Goal: Information Seeking & Learning: Learn about a topic

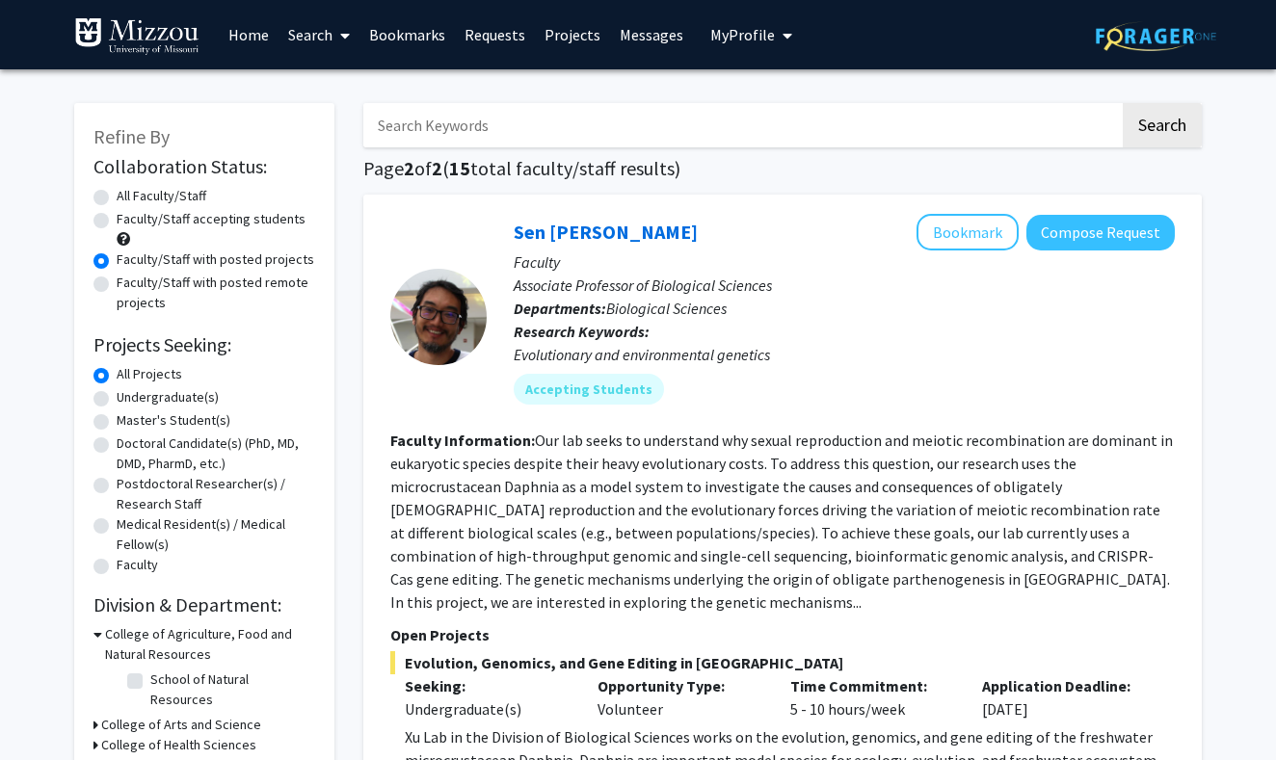
click at [256, 37] on link "Home" at bounding box center [249, 34] width 60 height 67
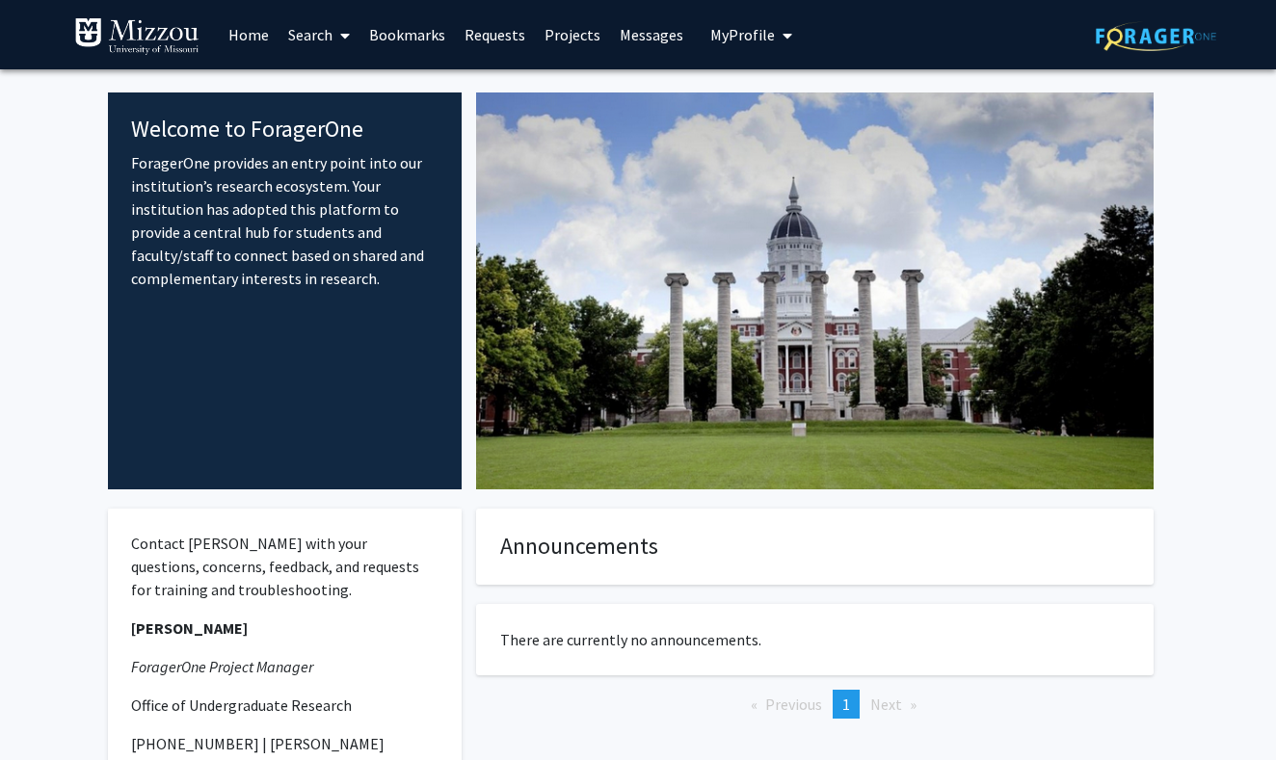
click at [346, 49] on span at bounding box center [341, 35] width 17 height 67
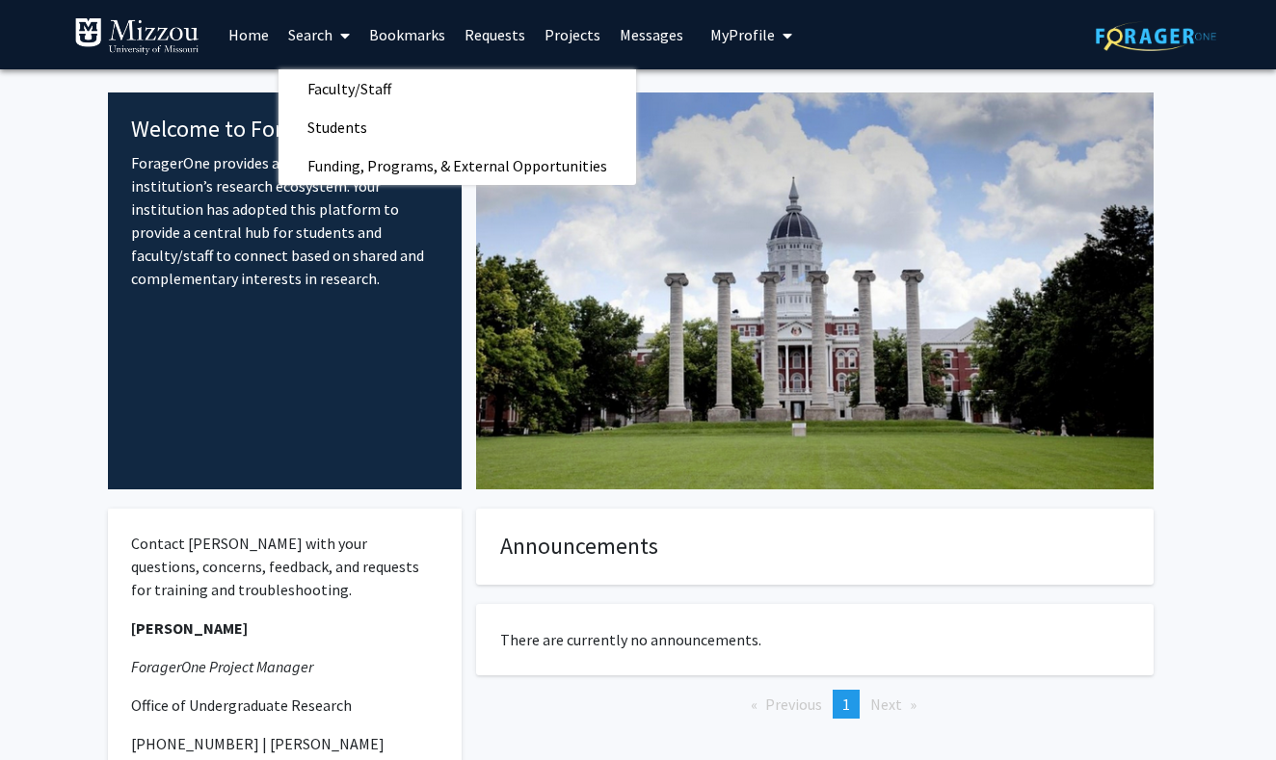
click at [346, 49] on span at bounding box center [341, 35] width 17 height 67
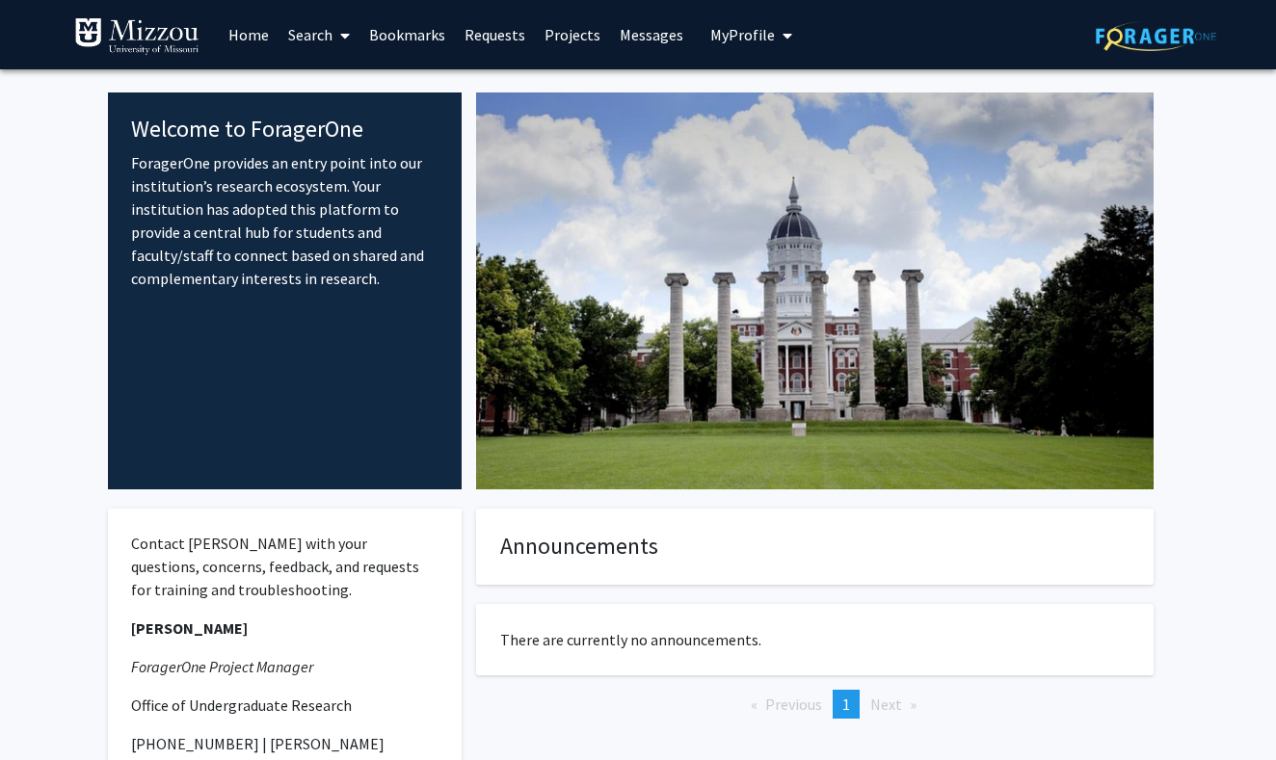
click at [580, 36] on link "Projects" at bounding box center [572, 34] width 75 height 67
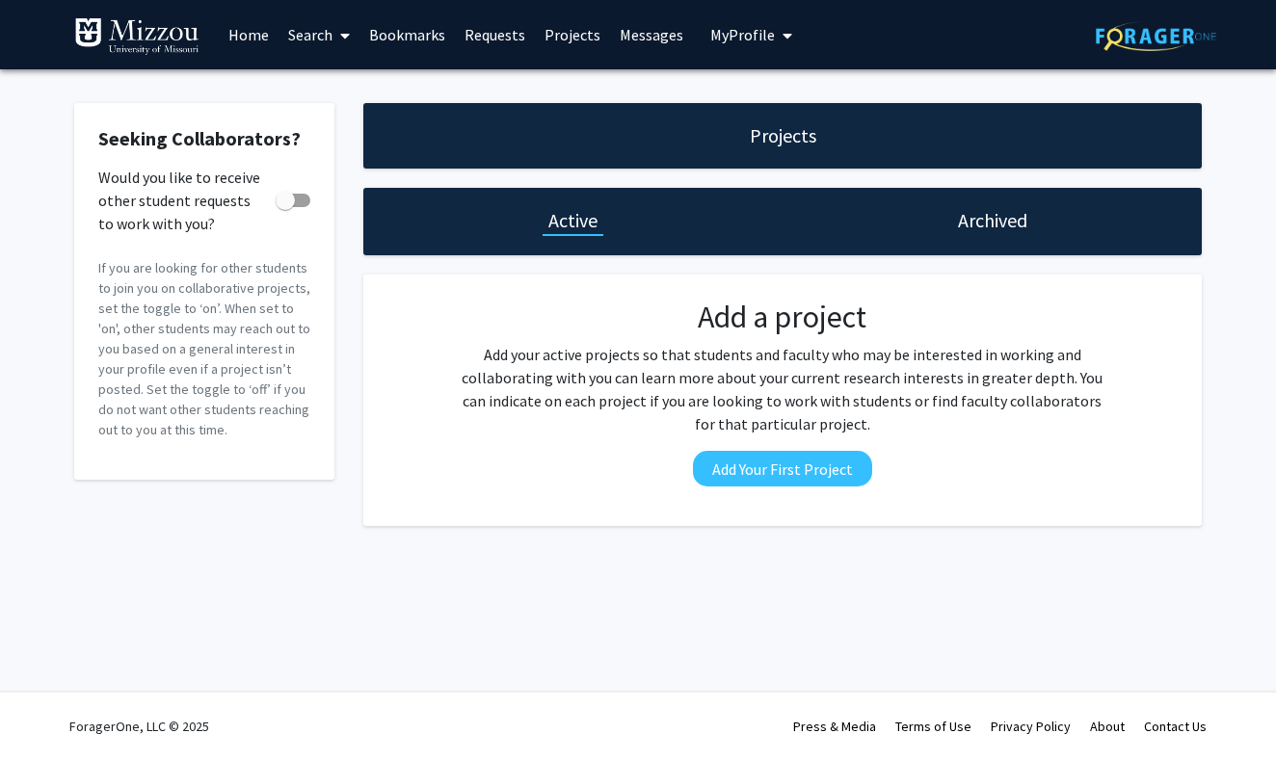
click at [260, 27] on link "Home" at bounding box center [249, 34] width 60 height 67
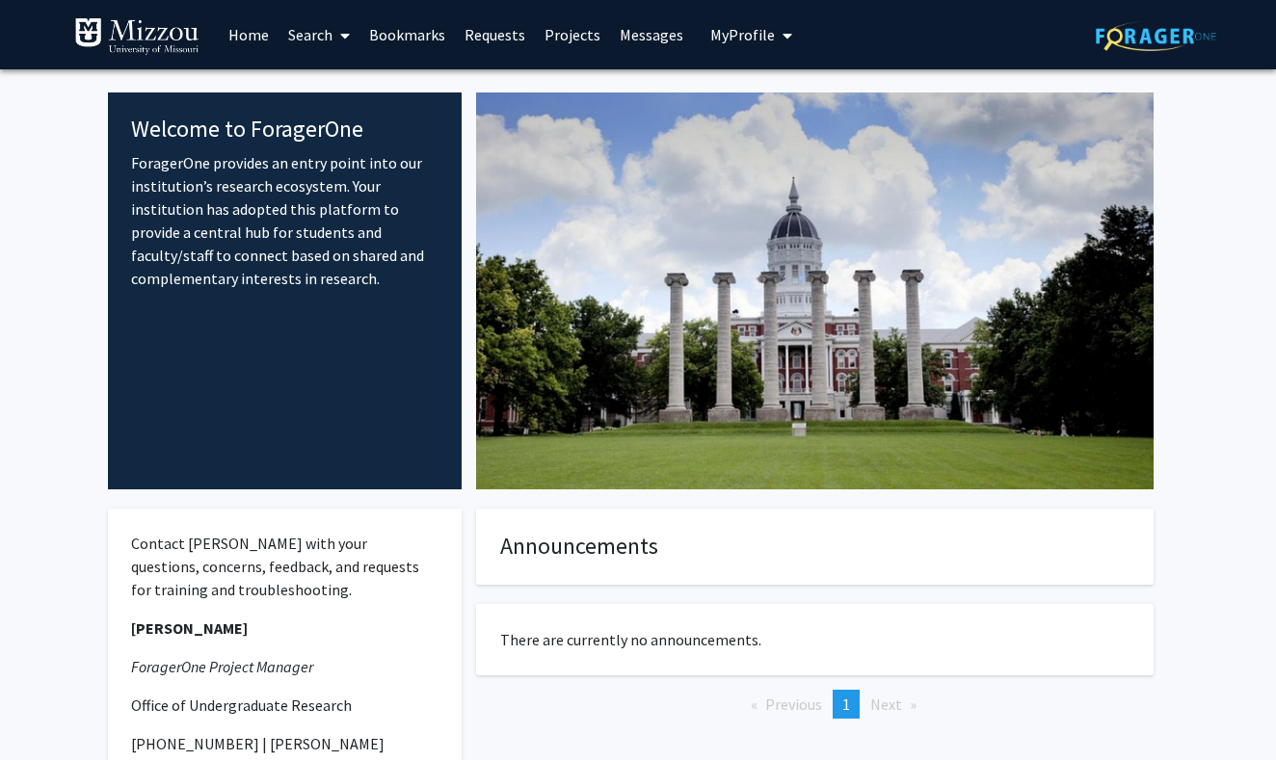
click at [719, 42] on span "My Profile" at bounding box center [742, 34] width 65 height 19
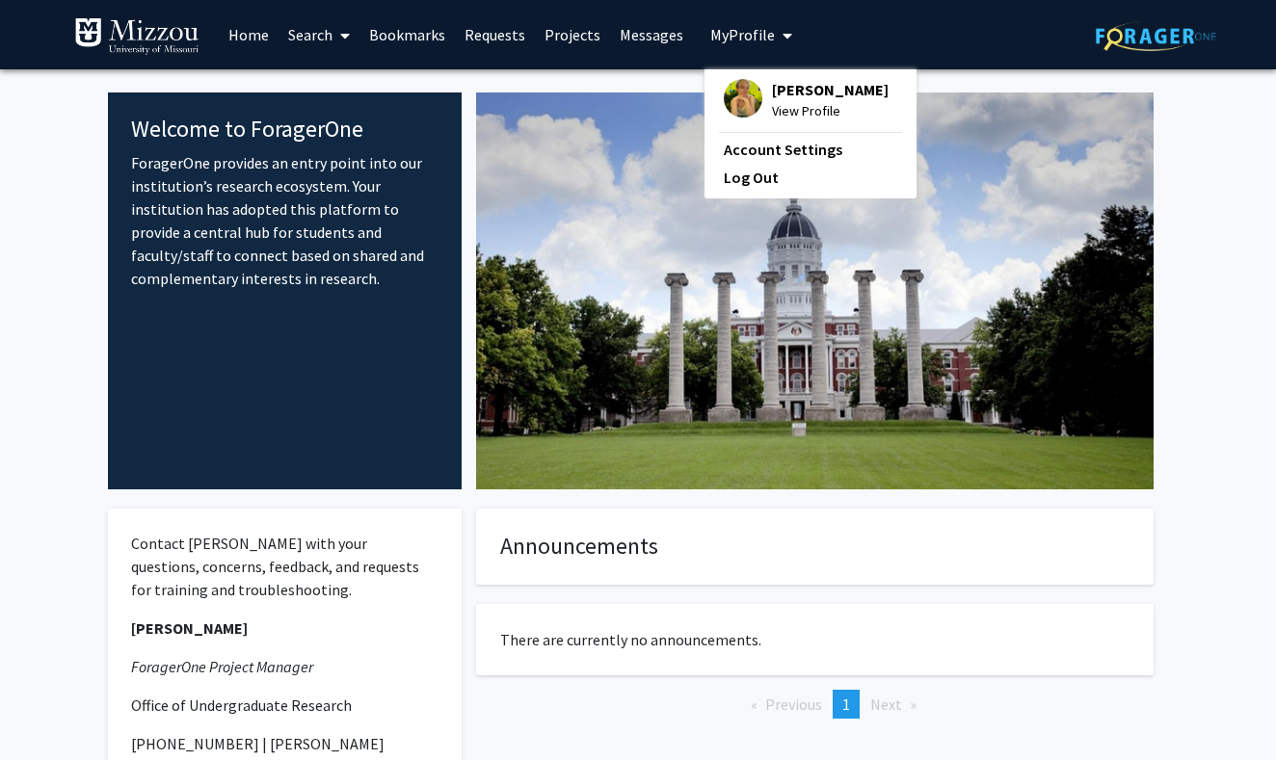
click at [317, 43] on link "Search" at bounding box center [319, 34] width 81 height 67
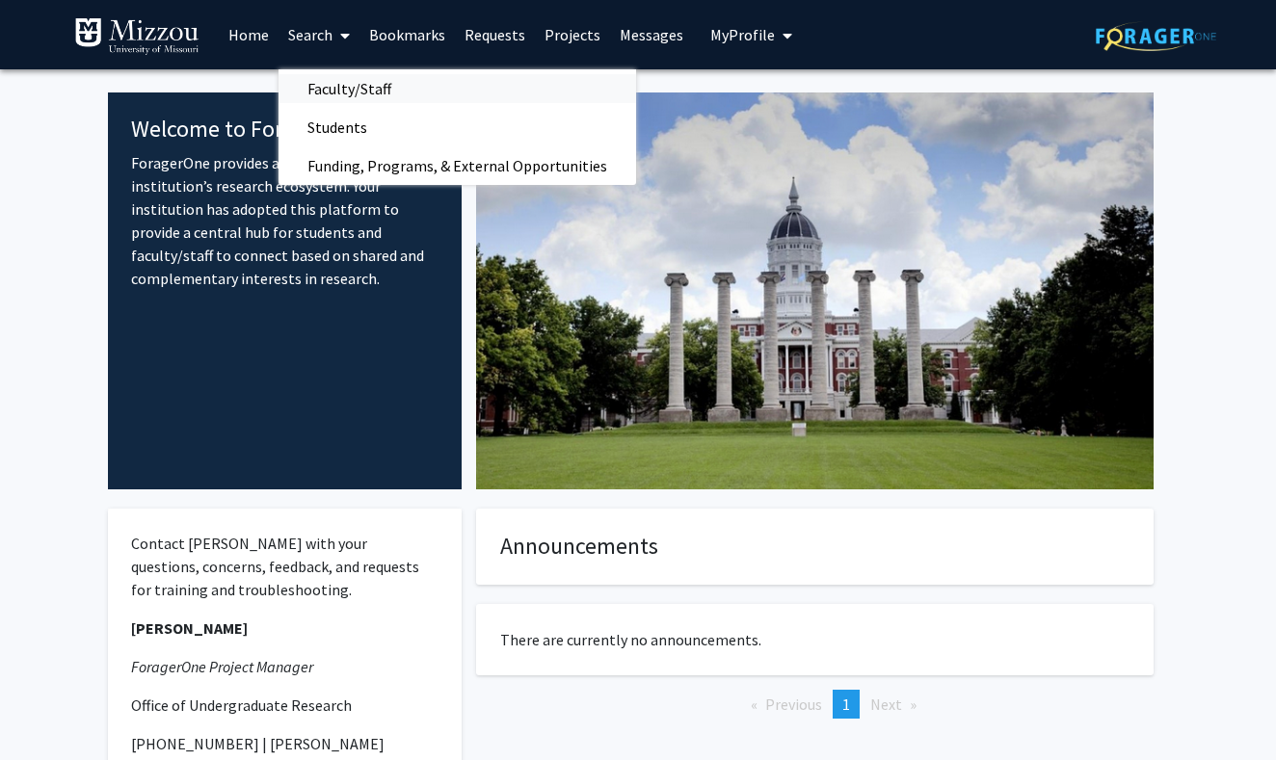
click at [346, 87] on span "Faculty/Staff" at bounding box center [350, 88] width 142 height 39
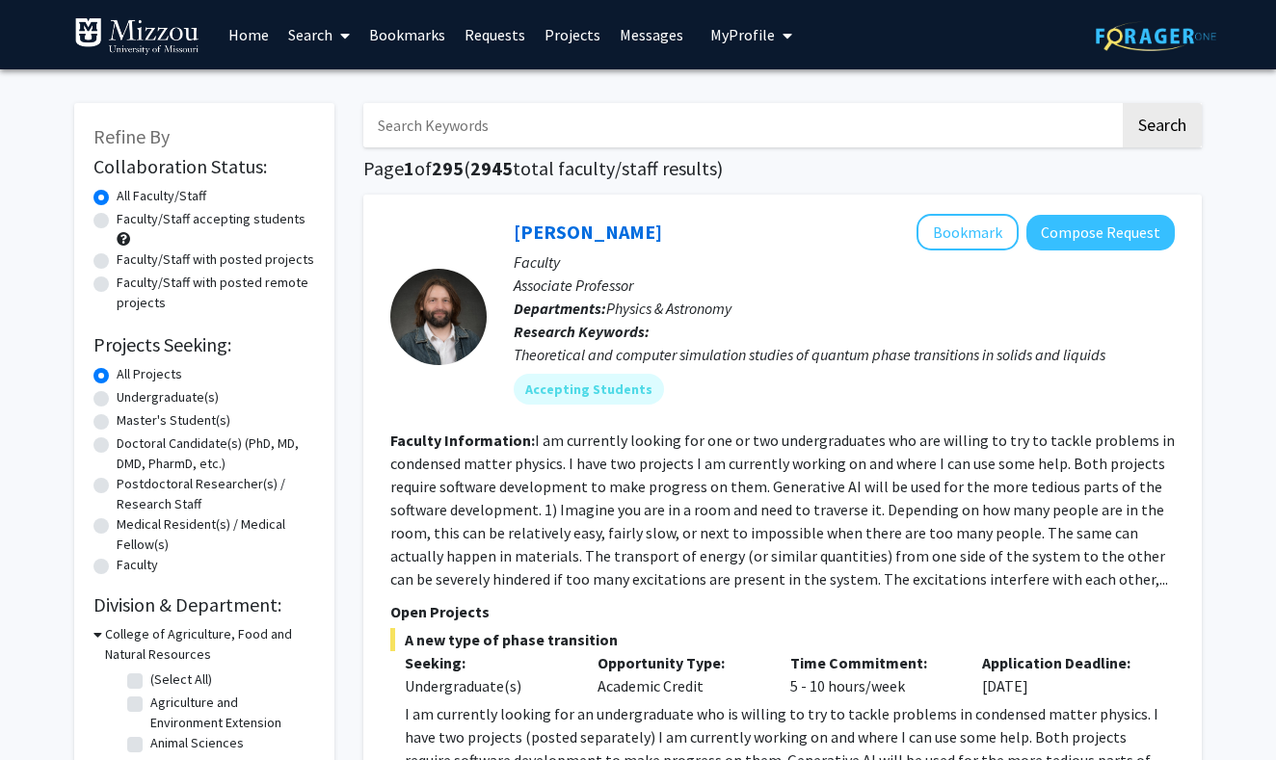
click at [331, 51] on link "Search" at bounding box center [319, 34] width 81 height 67
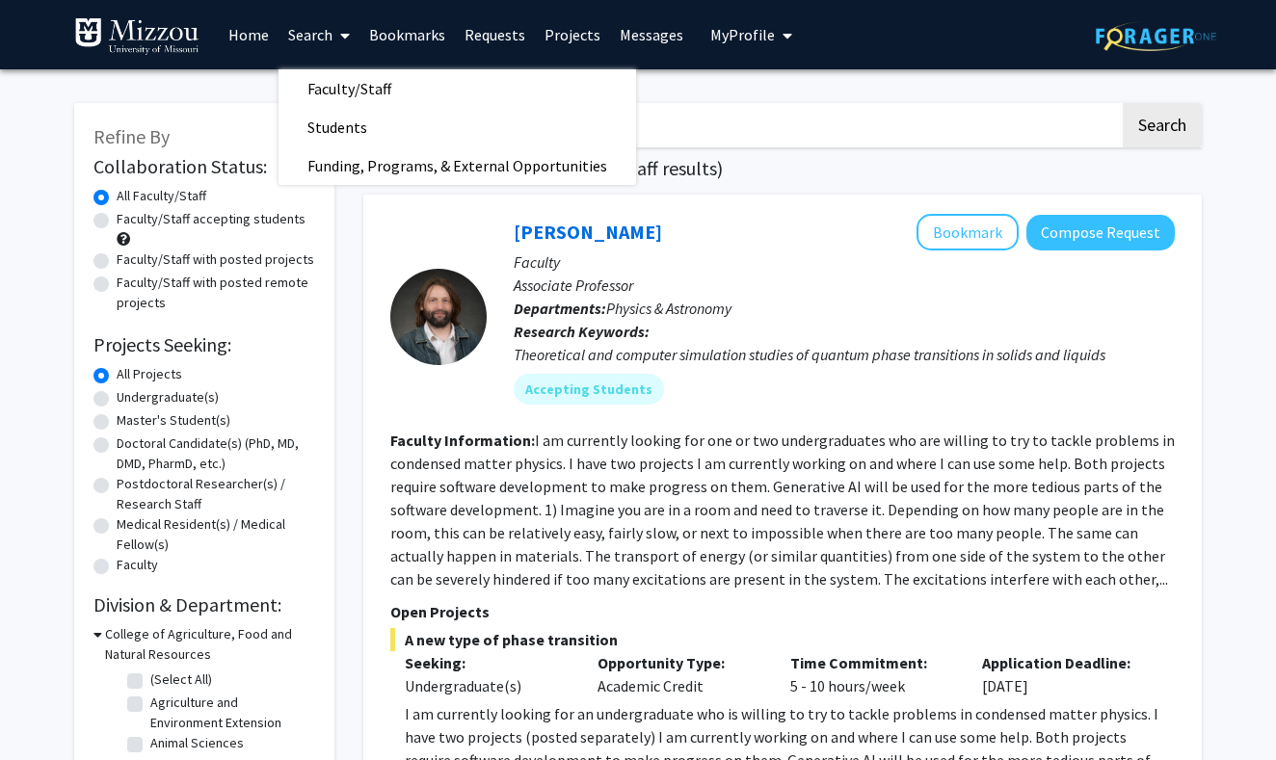
click at [382, 262] on div "[PERSON_NAME] Bookmark Compose Request Faculty Associate Professor Departments:…" at bounding box center [782, 652] width 839 height 914
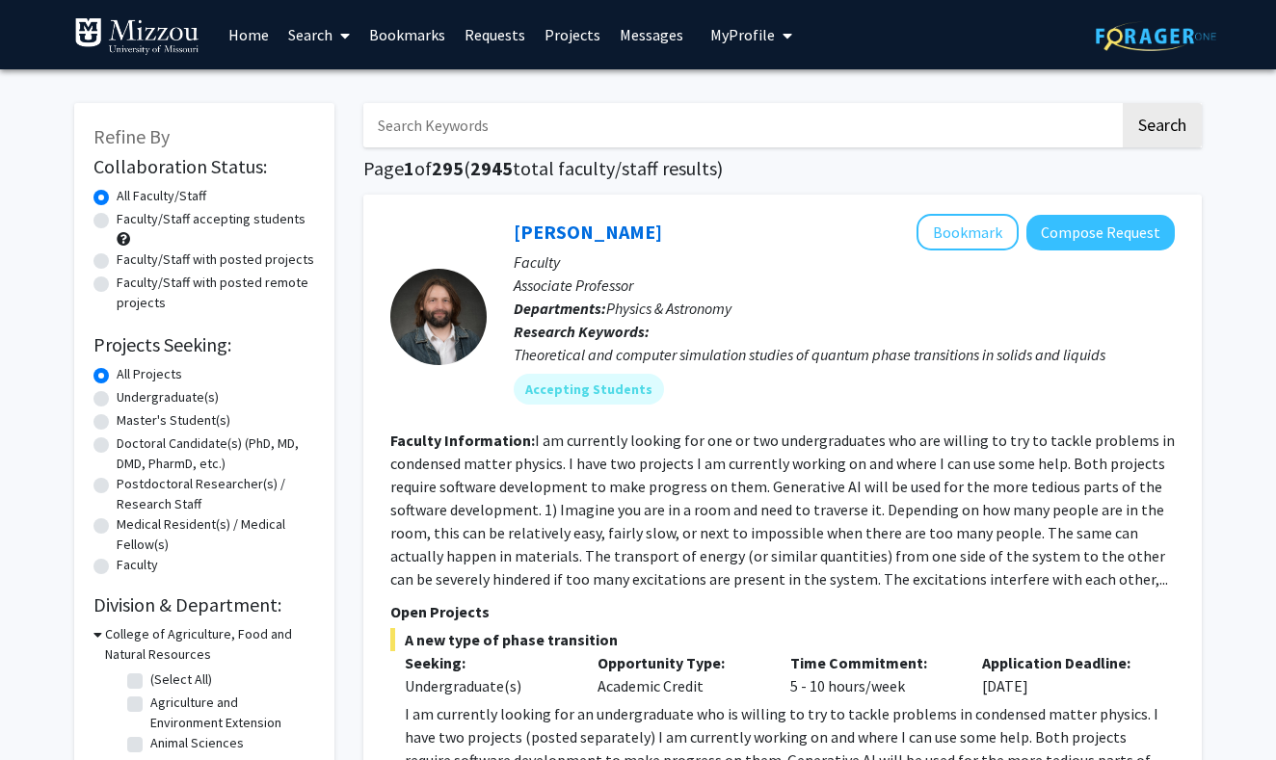
click at [188, 221] on label "Faculty/Staff accepting students" at bounding box center [211, 219] width 189 height 20
click at [129, 221] on input "Faculty/Staff accepting students" at bounding box center [123, 215] width 13 height 13
radio input "true"
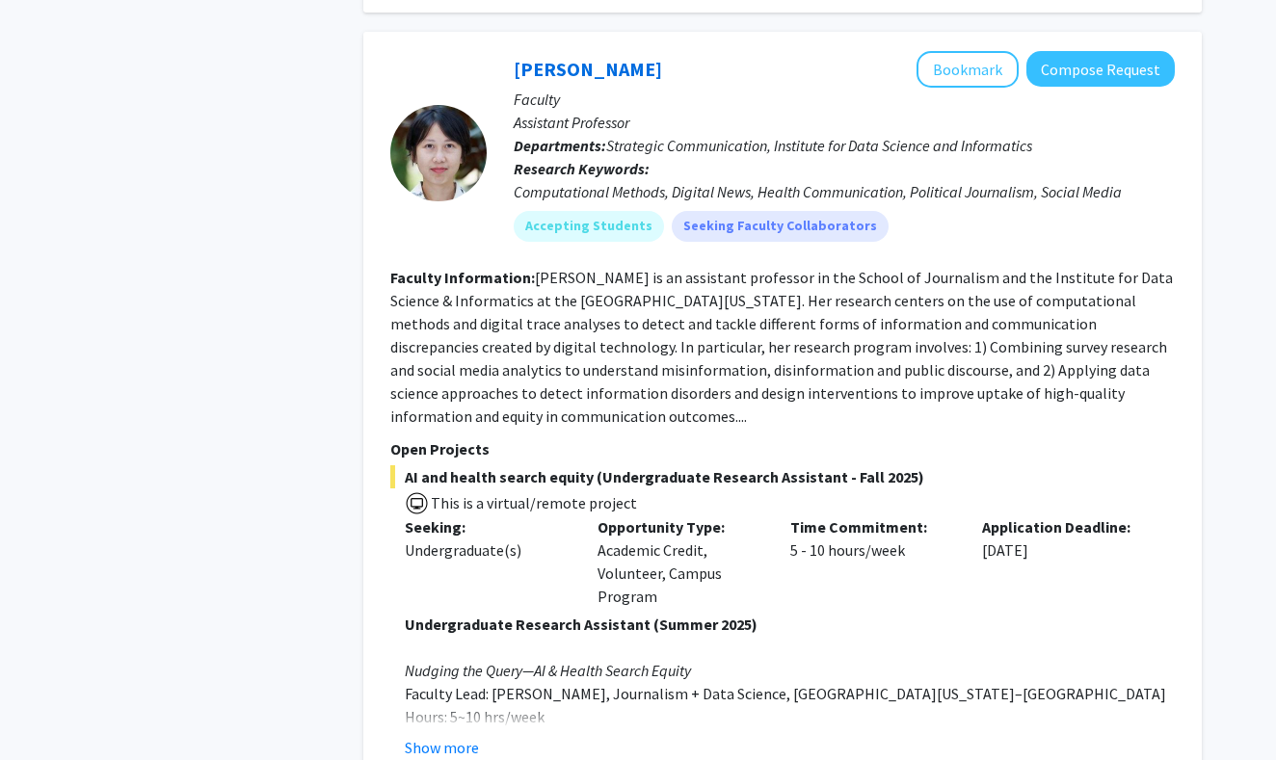
scroll to position [8082, 0]
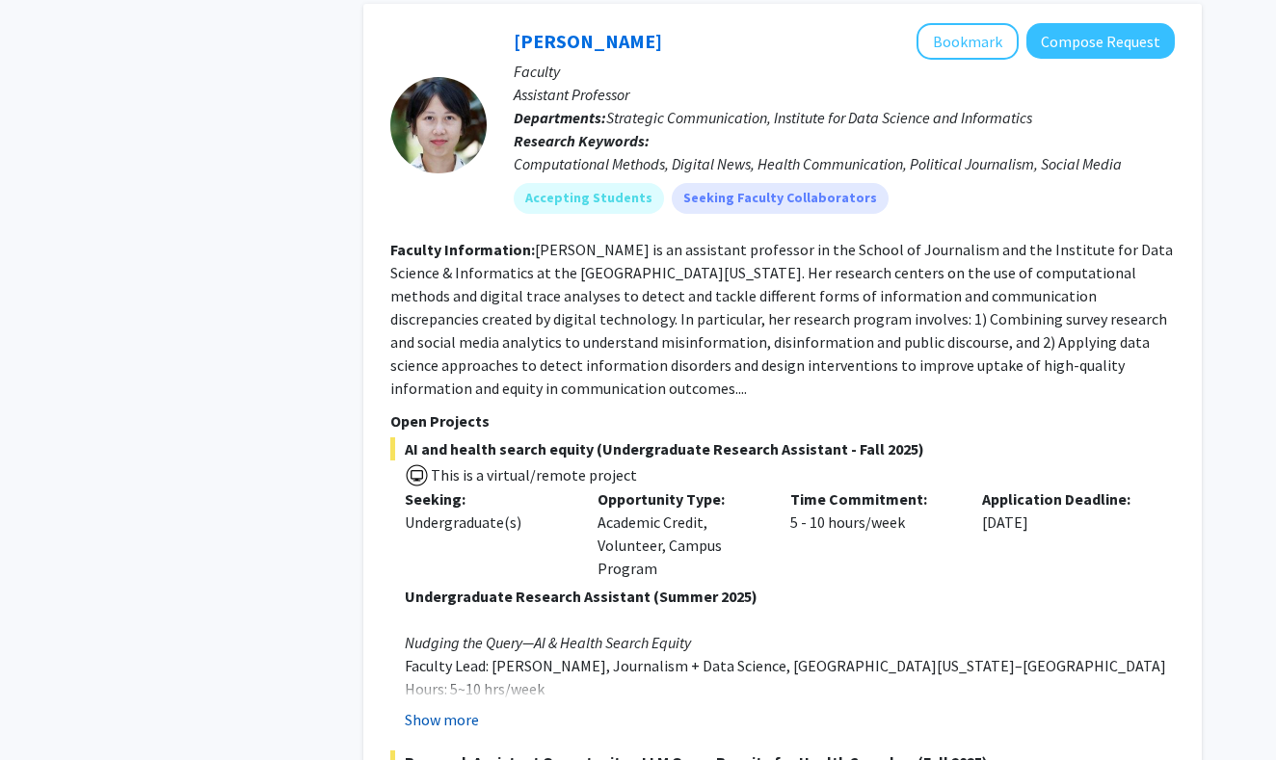
click at [444, 708] on button "Show more" at bounding box center [442, 719] width 74 height 23
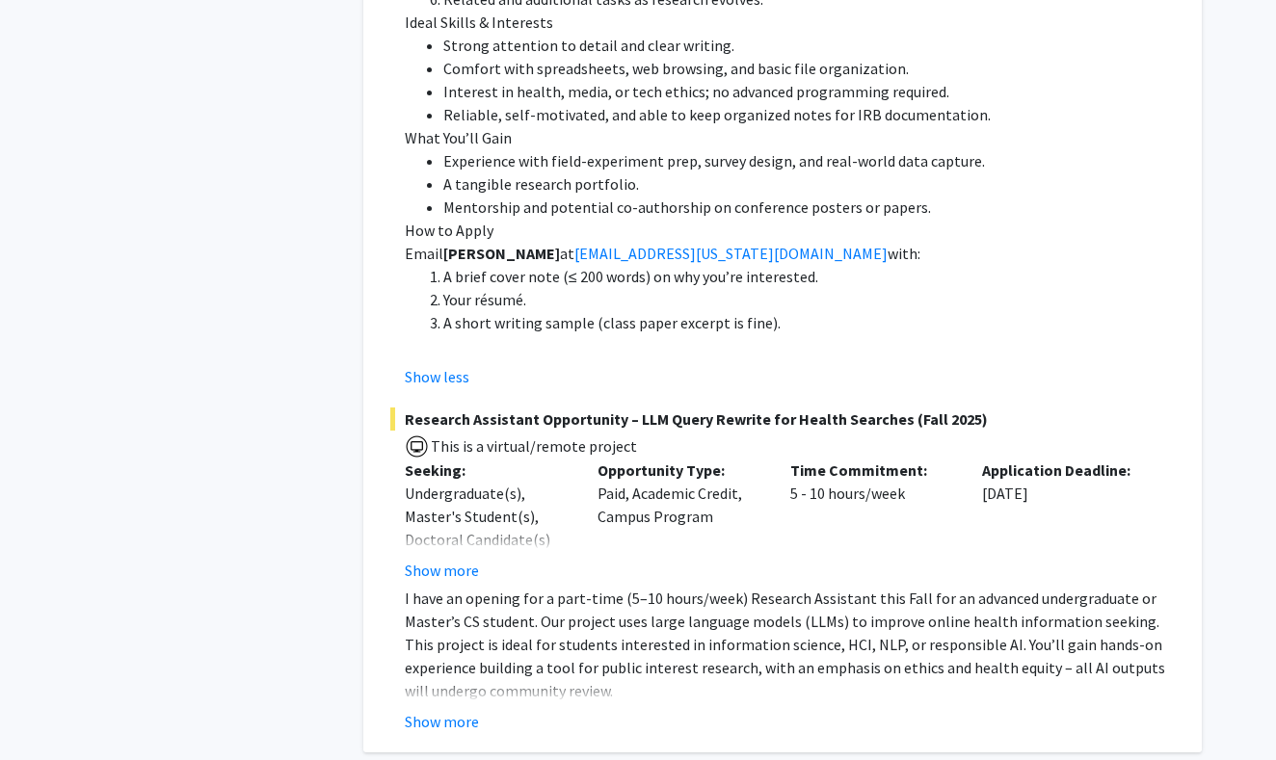
scroll to position [9210, 0]
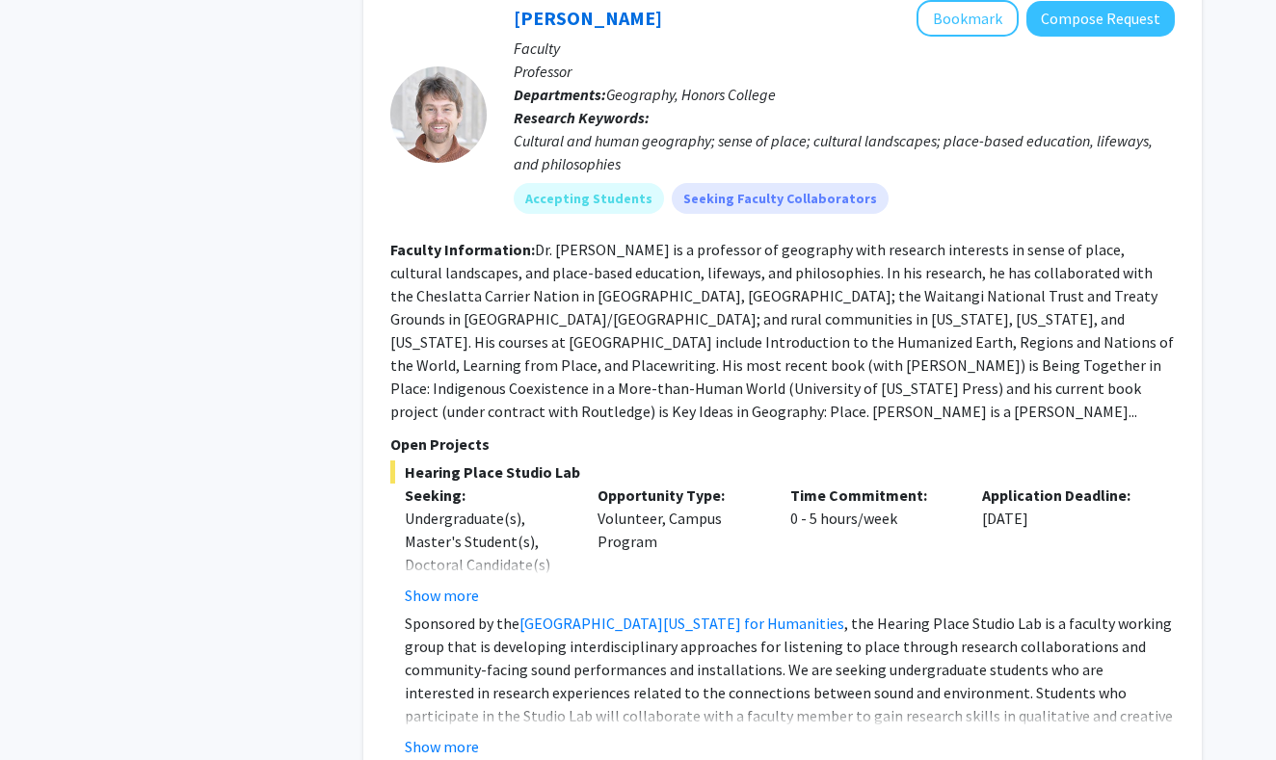
scroll to position [2179, 0]
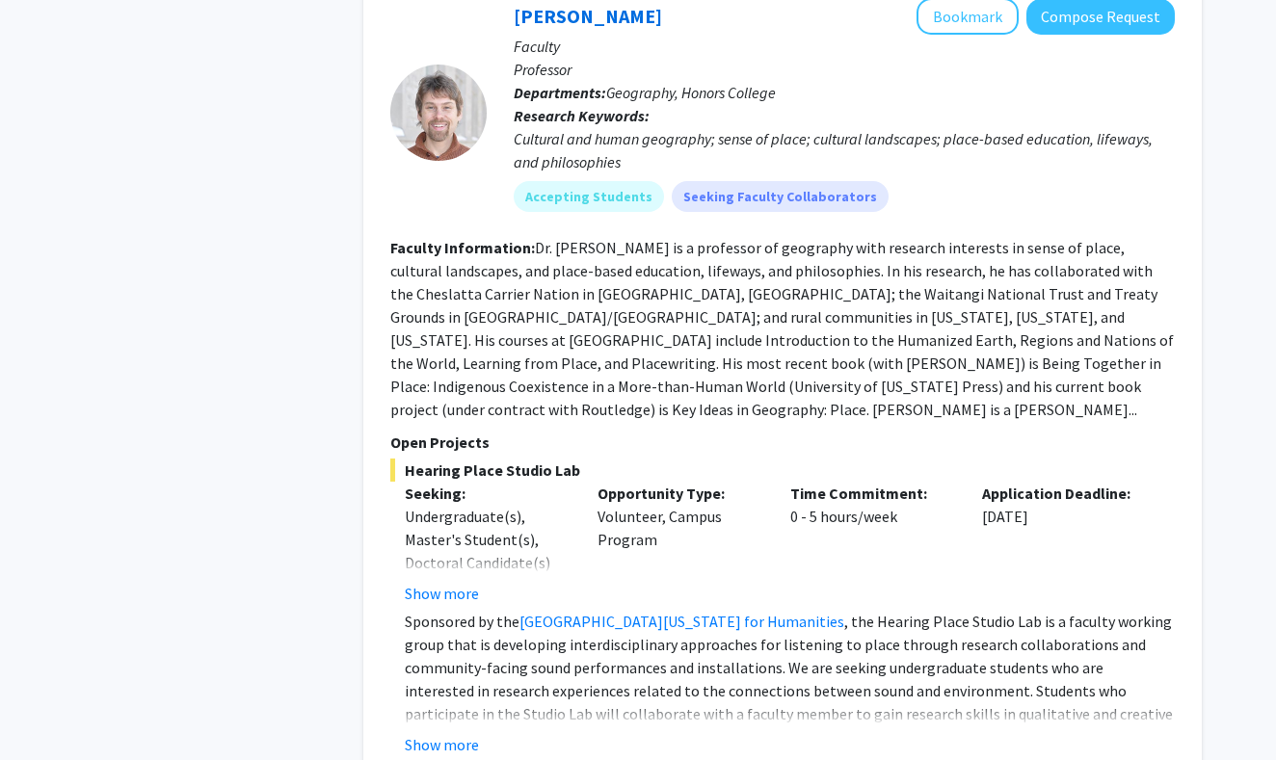
click at [442, 686] on fg-read-more "Sponsored by the University of [US_STATE] Center for Humanities , the Hearing P…" at bounding box center [782, 683] width 785 height 147
click at [445, 733] on button "Show more" at bounding box center [442, 744] width 74 height 23
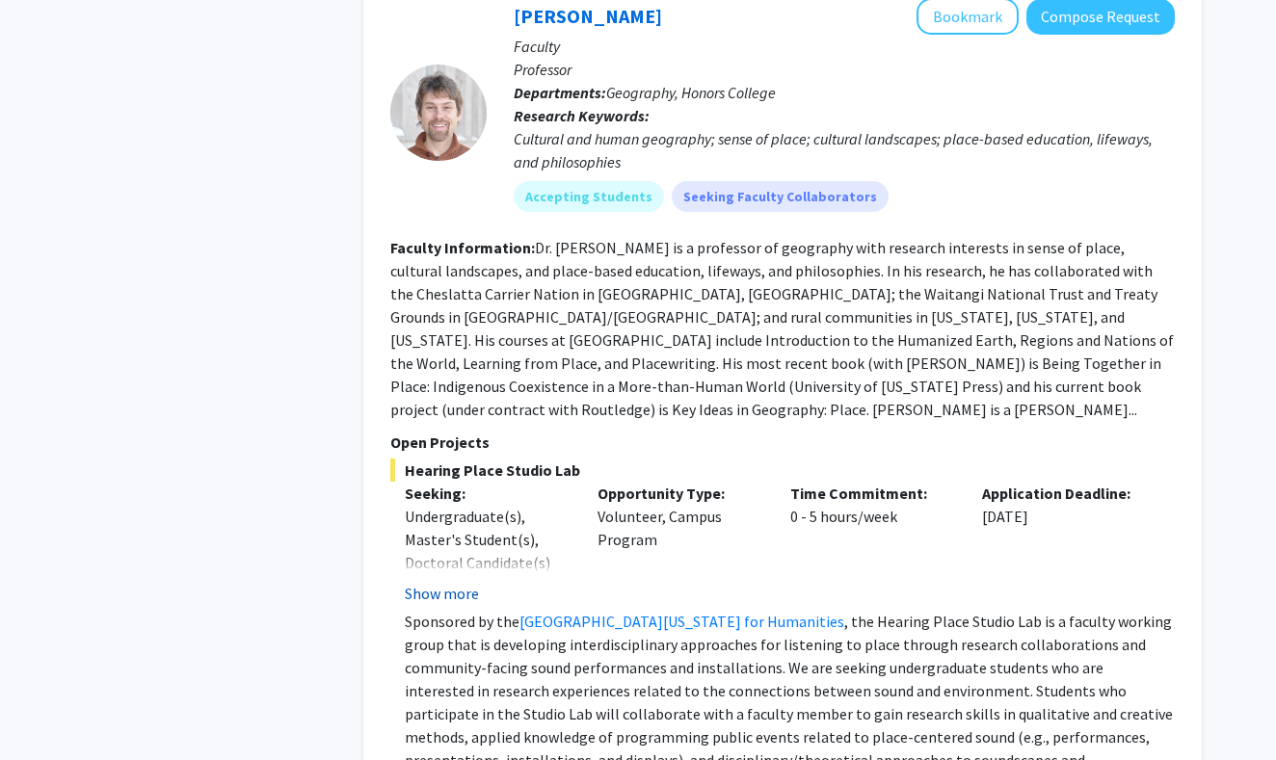
click at [443, 582] on button "Show more" at bounding box center [442, 593] width 74 height 23
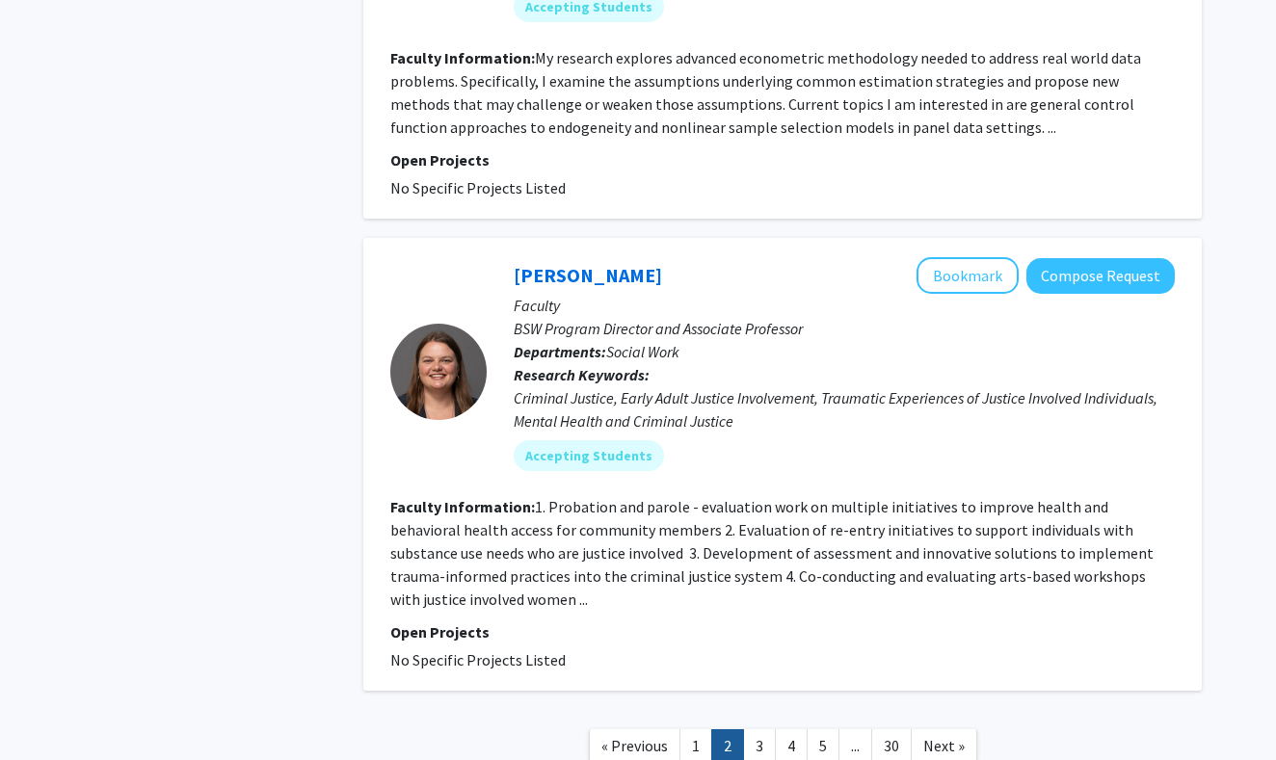
scroll to position [5614, 0]
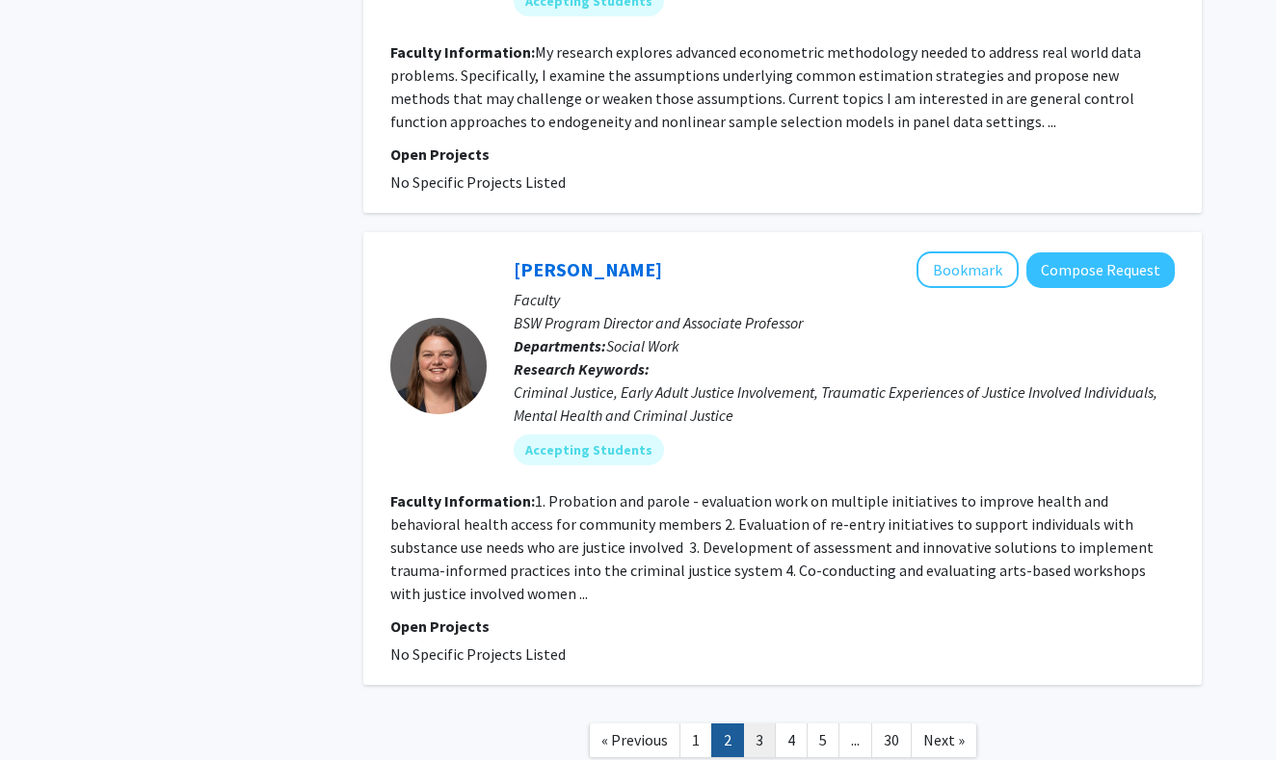
click at [755, 724] on link "3" at bounding box center [759, 741] width 33 height 34
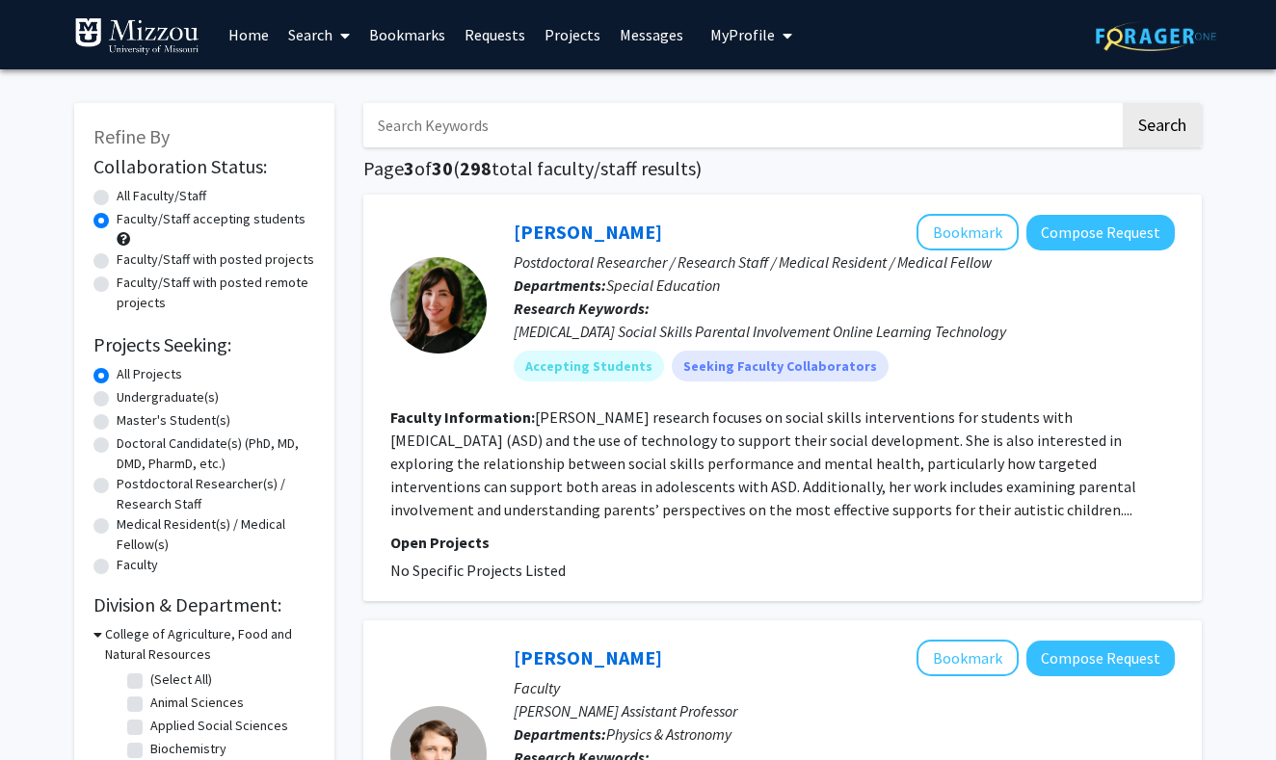
click at [213, 259] on label "Faculty/Staff with posted projects" at bounding box center [216, 260] width 198 height 20
click at [129, 259] on input "Faculty/Staff with posted projects" at bounding box center [123, 256] width 13 height 13
radio input "true"
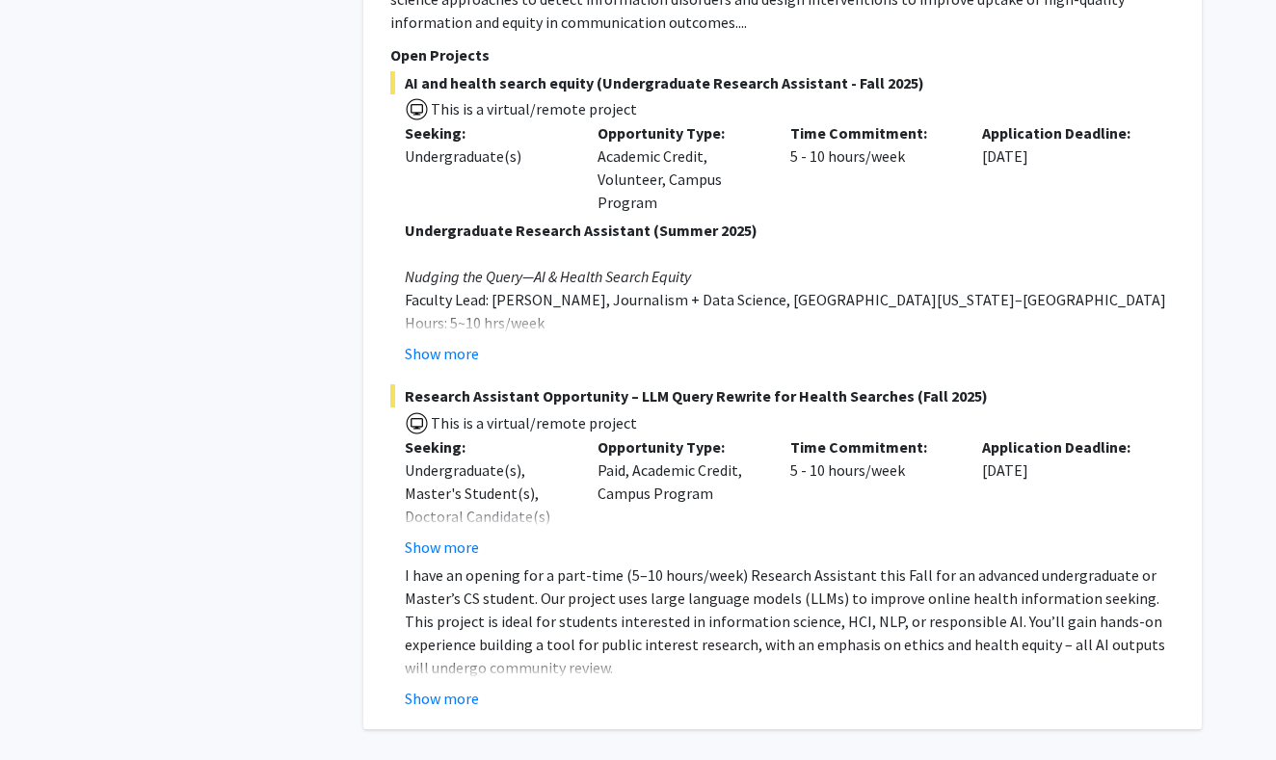
scroll to position [8447, 0]
